Goal: Task Accomplishment & Management: Manage account settings

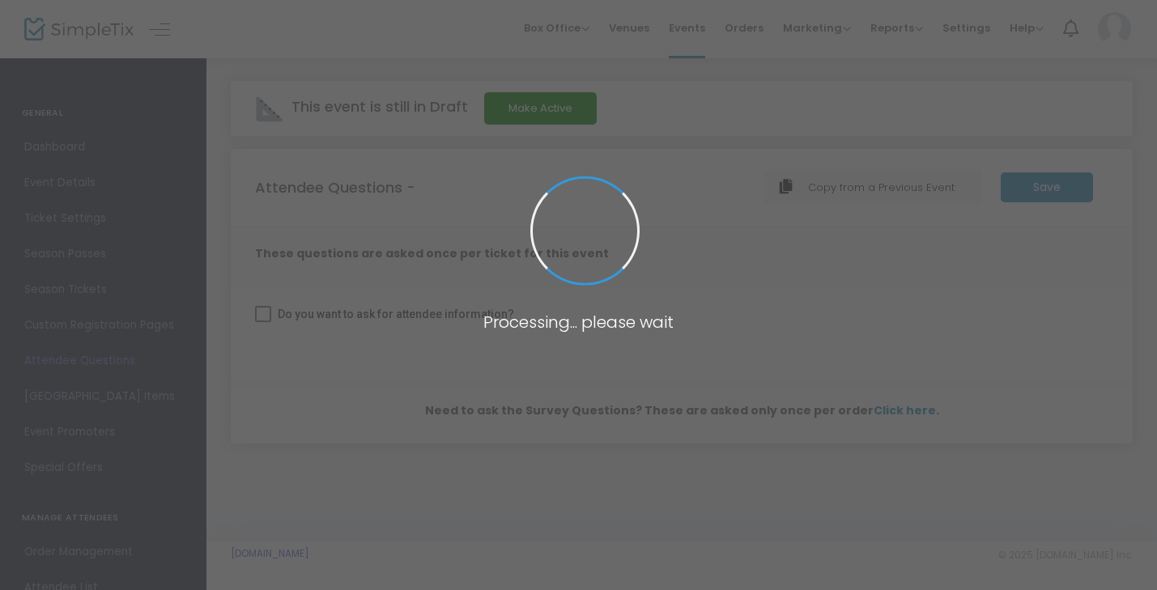
checkbox input "true"
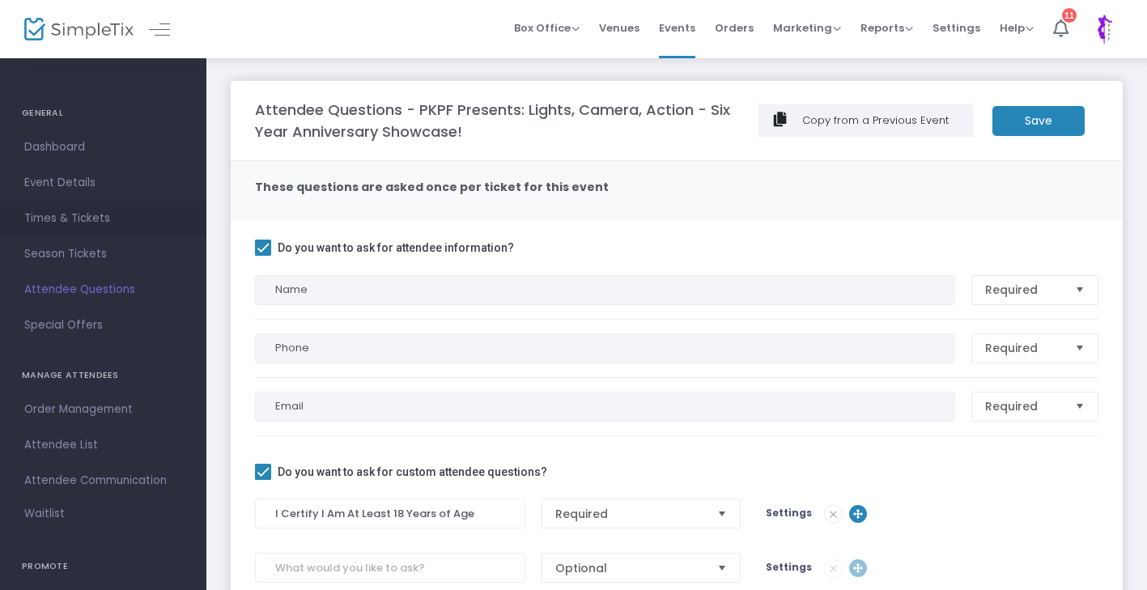
click at [78, 216] on span "Times & Tickets" at bounding box center [103, 218] width 158 height 21
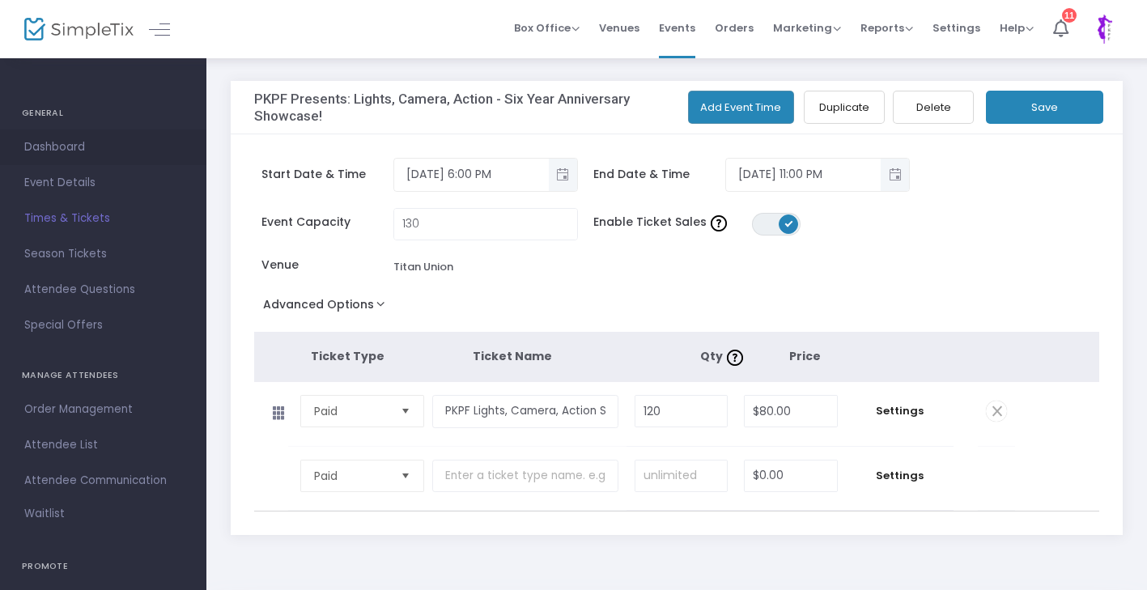
click at [79, 142] on span "Dashboard" at bounding box center [103, 147] width 158 height 21
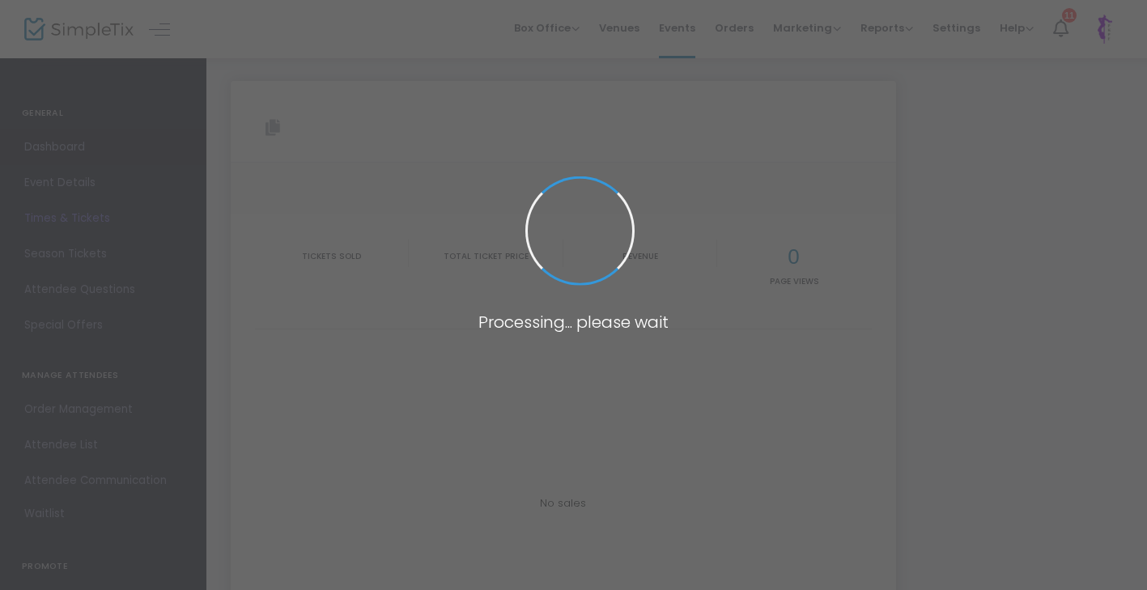
type input "[URL][DOMAIN_NAME]"
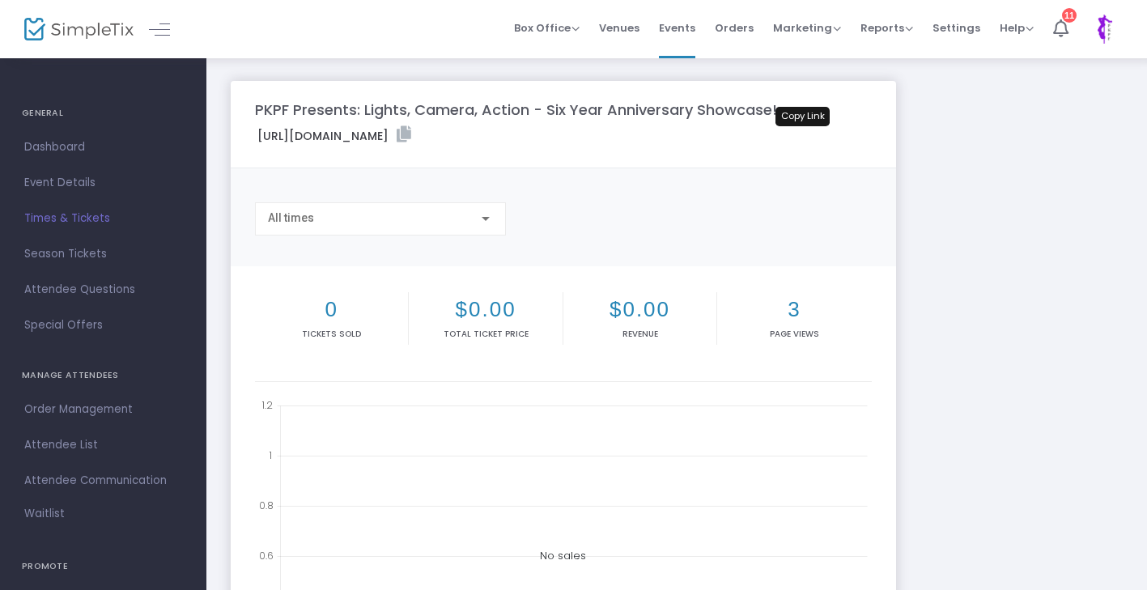
click at [411, 137] on icon at bounding box center [404, 134] width 15 height 16
